Goal: Check status: Check status

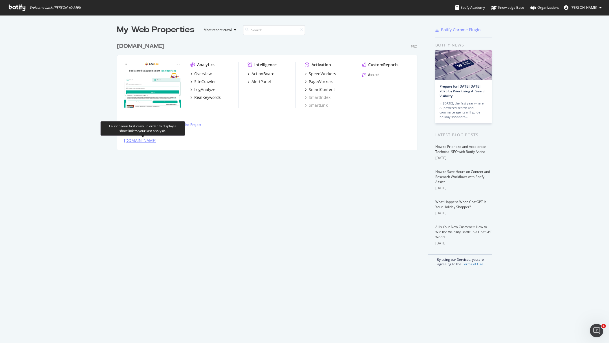
click at [142, 142] on div "[DOMAIN_NAME]" at bounding box center [140, 141] width 32 height 6
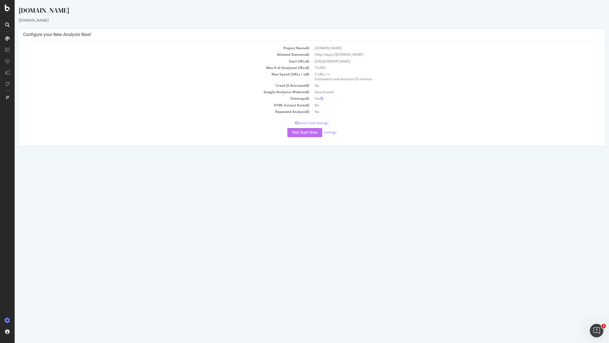
click at [302, 133] on button "Yes! Start Now" at bounding box center [304, 132] width 35 height 9
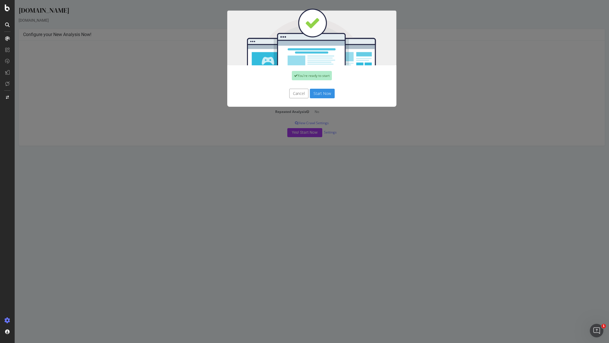
click at [325, 93] on button "Start Now" at bounding box center [322, 94] width 25 height 10
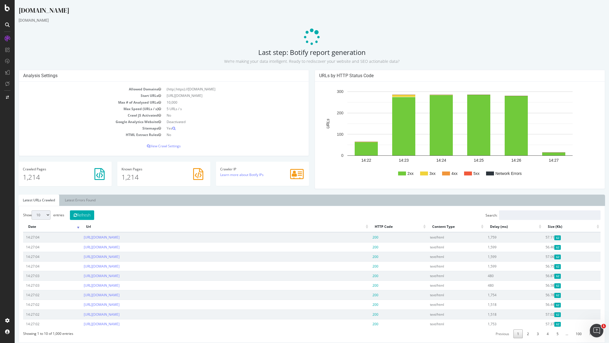
scroll to position [43, 0]
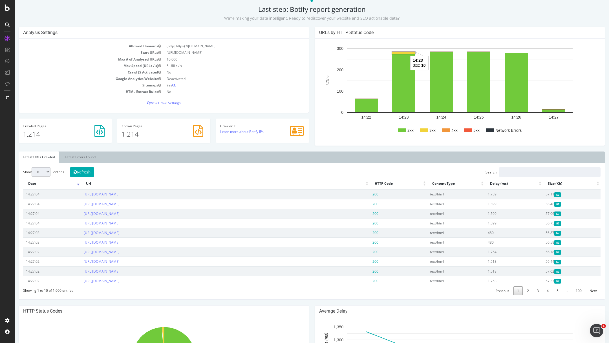
click at [404, 52] on rect "A chart." at bounding box center [403, 53] width 23 height 2
